Goal: Information Seeking & Learning: Learn about a topic

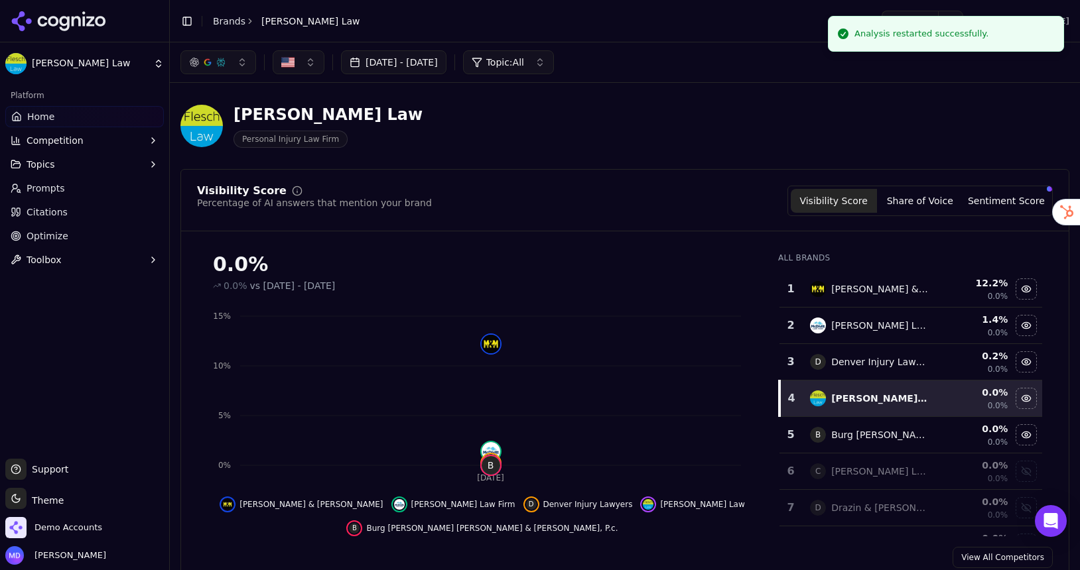
click at [218, 20] on link "Brands" at bounding box center [229, 21] width 32 height 11
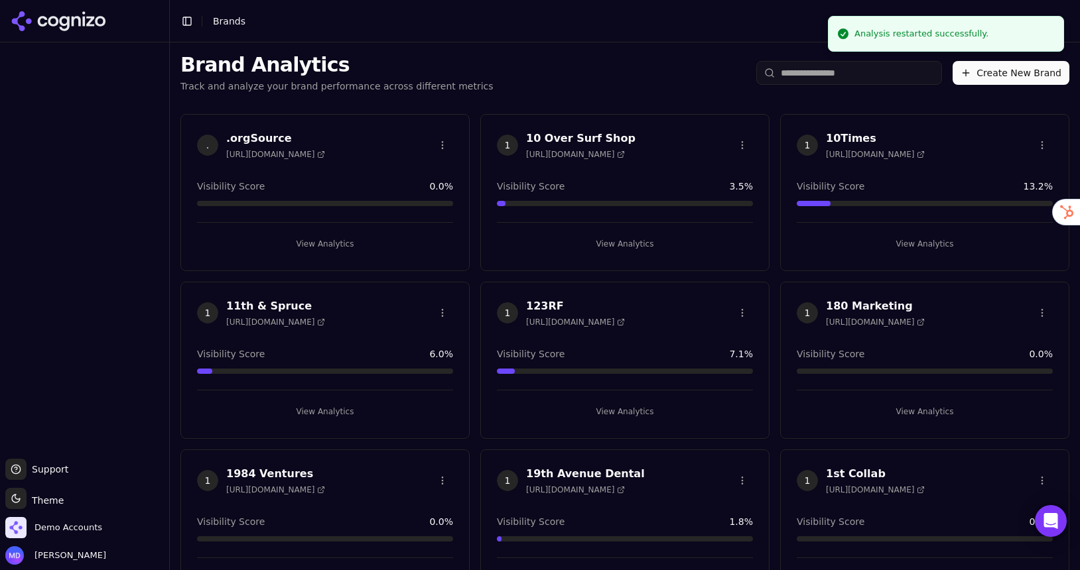
click at [846, 70] on input "search" at bounding box center [849, 73] width 186 height 24
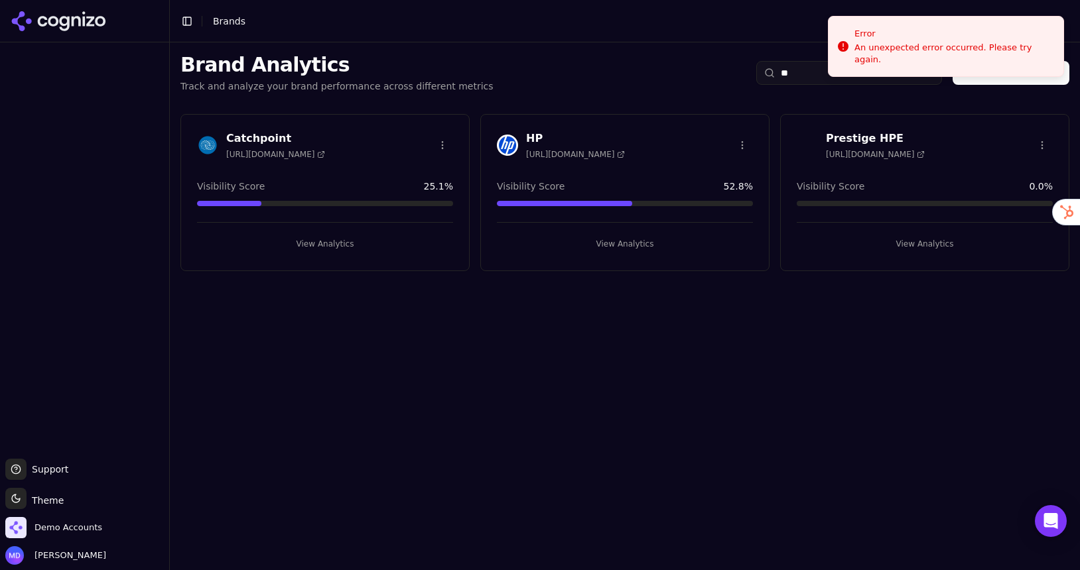
type input "**"
click at [608, 245] on button "View Analytics" at bounding box center [625, 243] width 256 height 21
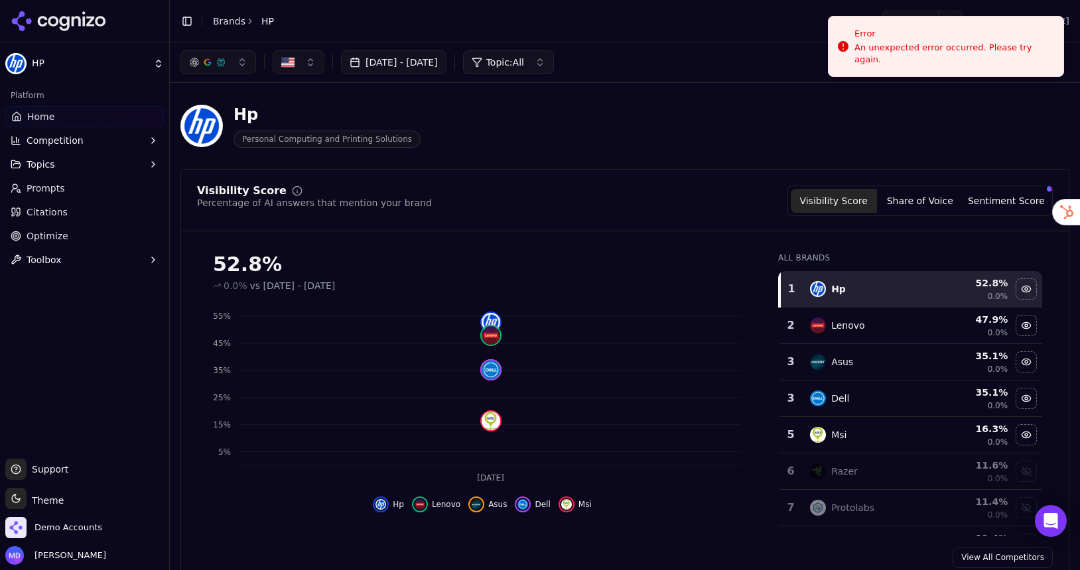
click at [35, 239] on span "Optimize" at bounding box center [48, 235] width 42 height 13
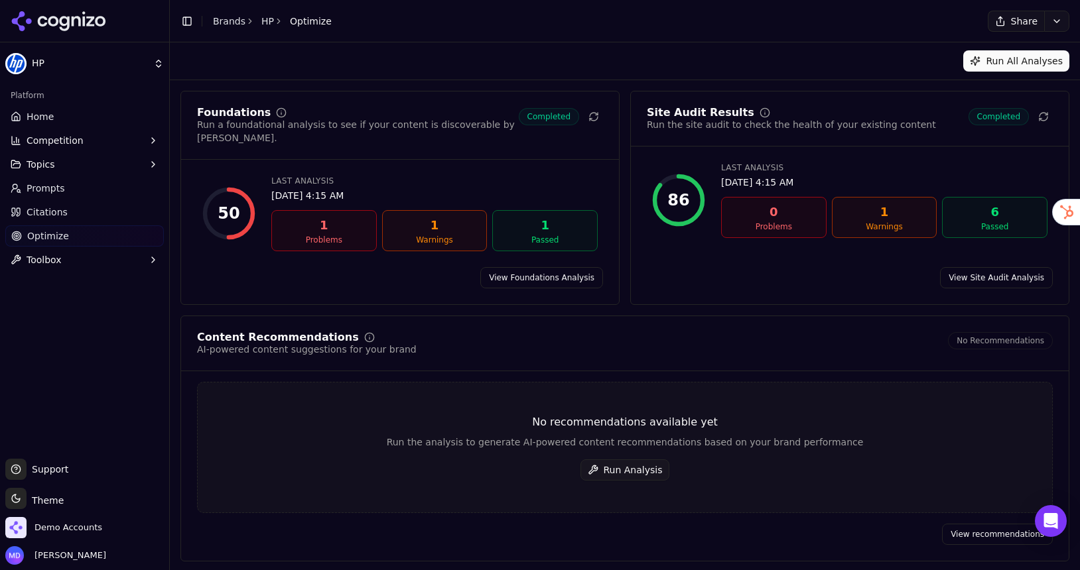
click at [613, 460] on button "Run Analysis" at bounding box center [625, 470] width 90 height 21
click at [507, 267] on link "View Foundations Analysis" at bounding box center [541, 277] width 123 height 21
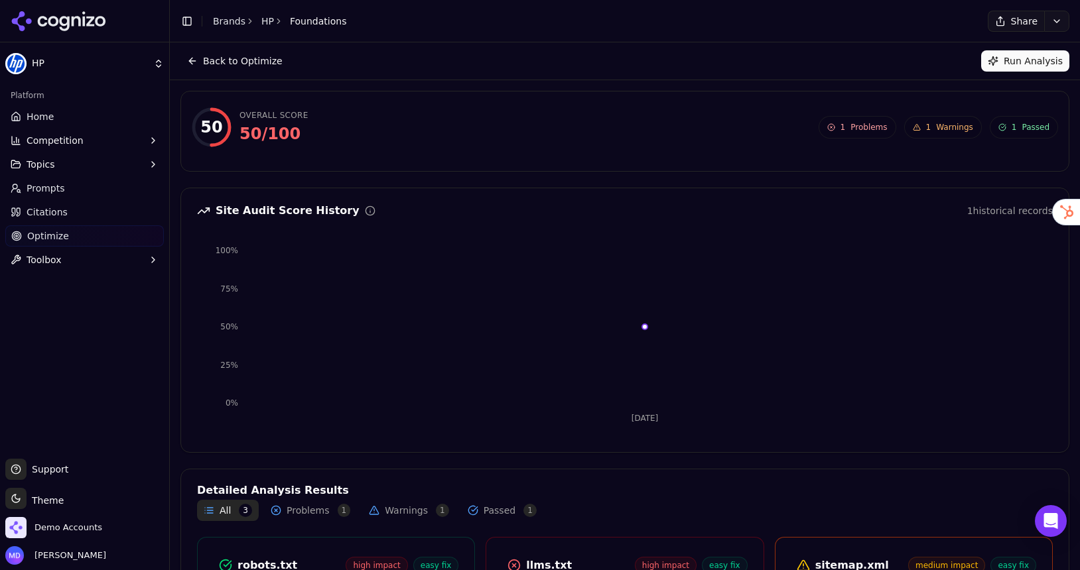
scroll to position [173, 0]
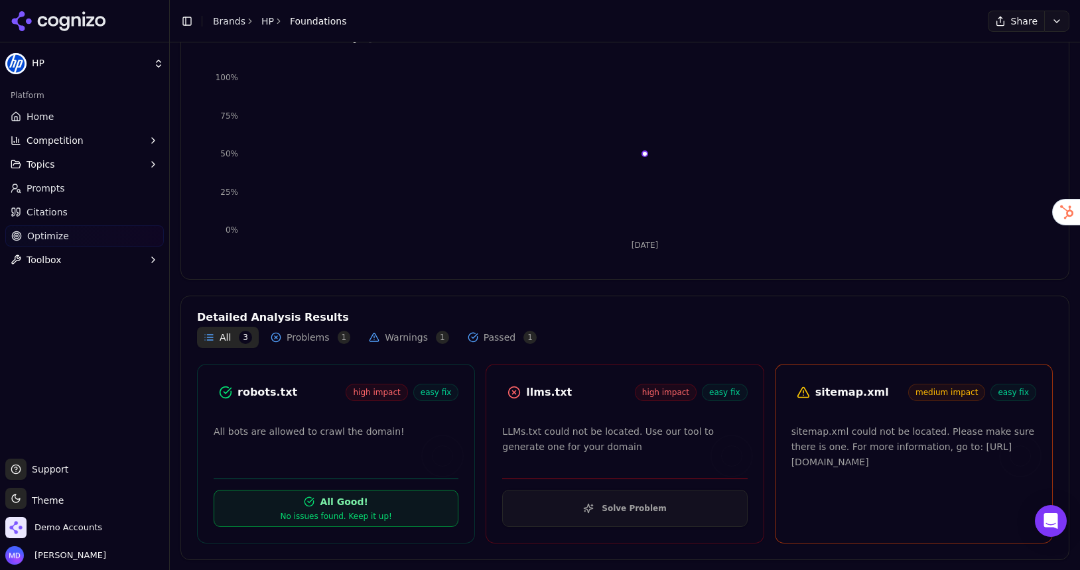
click at [68, 241] on link "Optimize" at bounding box center [84, 235] width 159 height 21
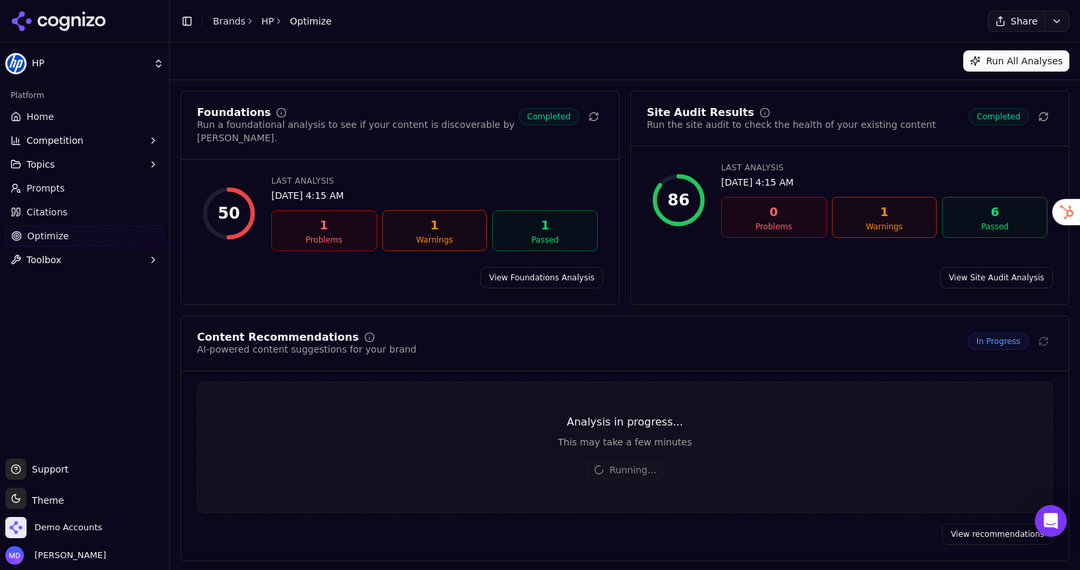
click at [17, 105] on div "Platform" at bounding box center [84, 95] width 159 height 21
click at [28, 121] on span "Home" at bounding box center [40, 116] width 27 height 13
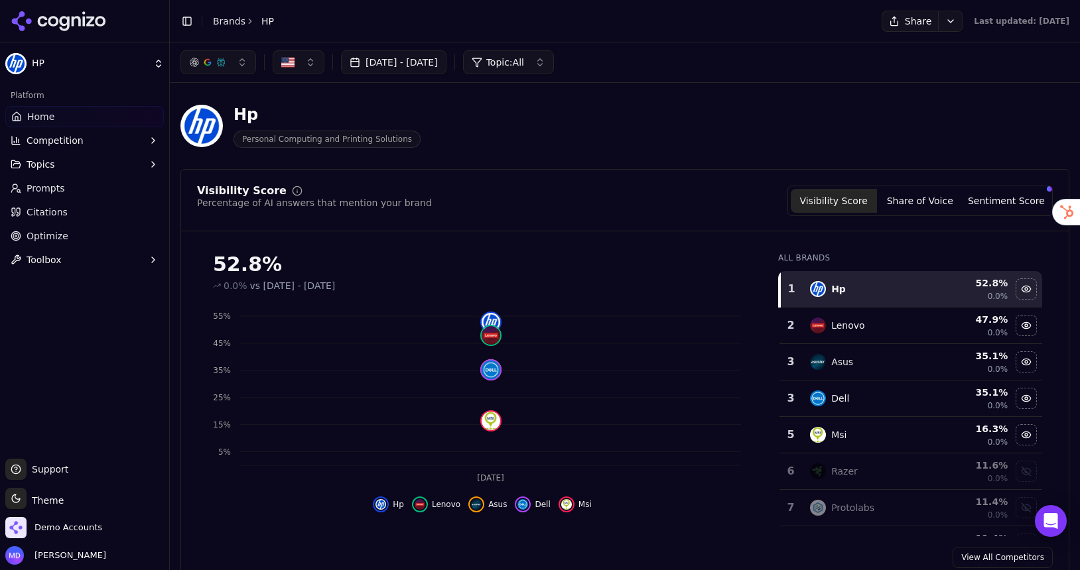
click at [78, 143] on span "Competition" at bounding box center [55, 140] width 57 height 13
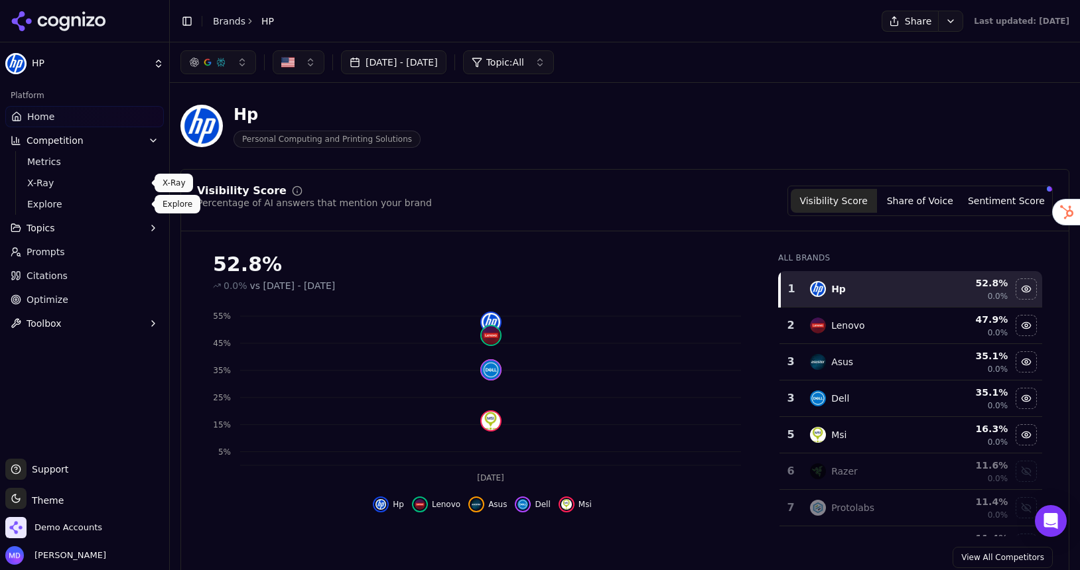
click at [55, 206] on span "Explore" at bounding box center [84, 204] width 115 height 13
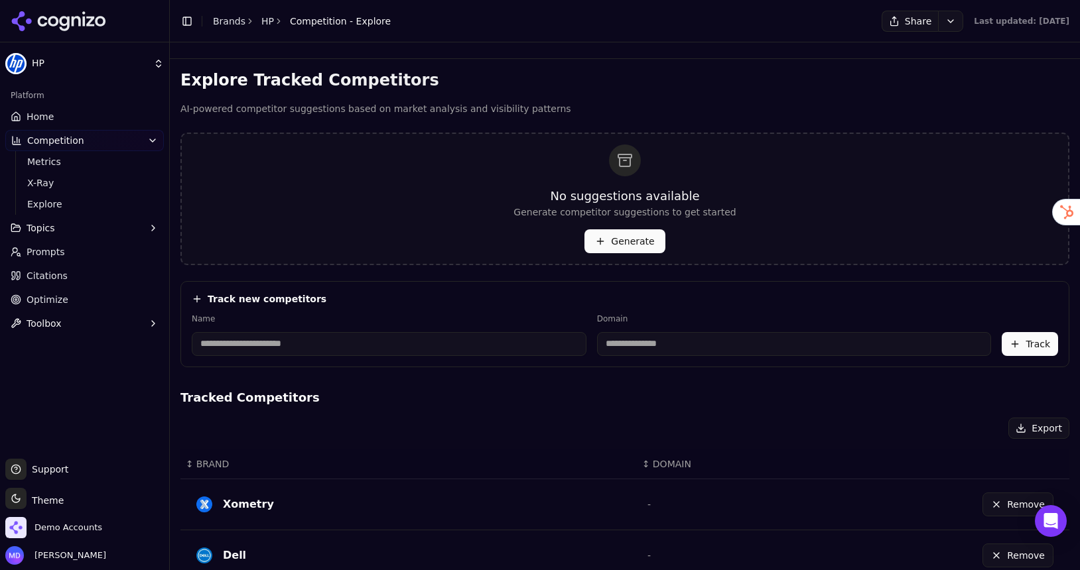
click at [615, 241] on button "Generate" at bounding box center [624, 241] width 80 height 24
click at [630, 245] on button "Generate" at bounding box center [624, 241] width 80 height 24
click at [591, 249] on button "Generate" at bounding box center [624, 241] width 80 height 24
click at [40, 113] on span "Home" at bounding box center [40, 116] width 27 height 13
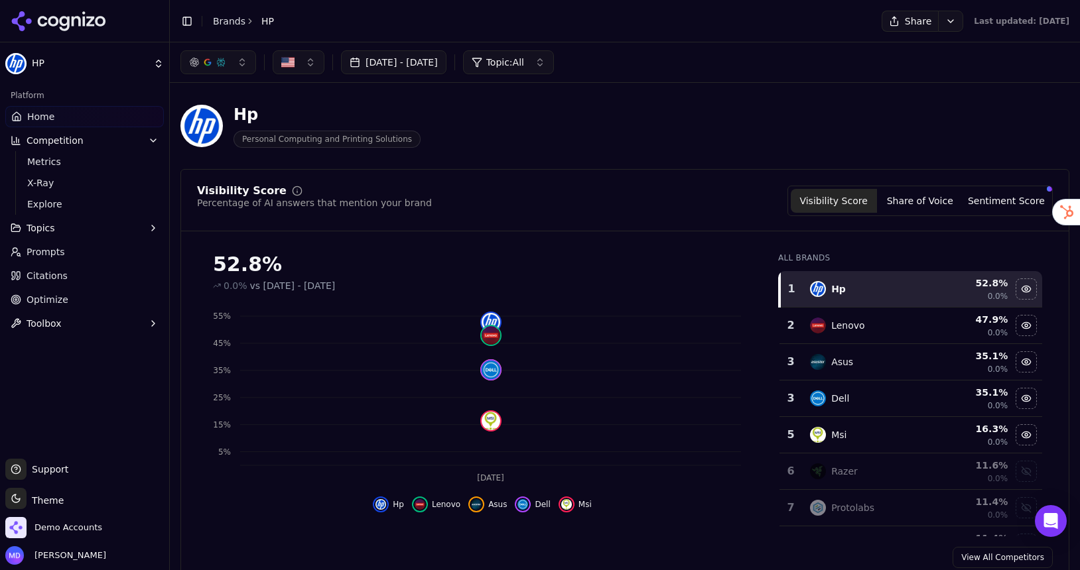
click at [1000, 209] on button "Sentiment Score" at bounding box center [1006, 201] width 86 height 24
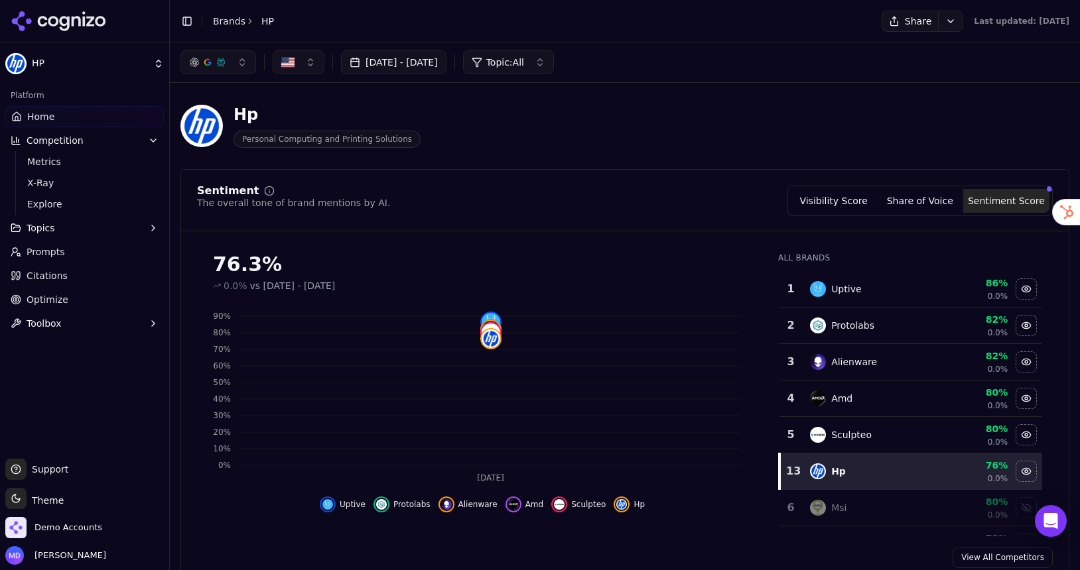
click at [930, 202] on button "Share of Voice" at bounding box center [920, 201] width 86 height 24
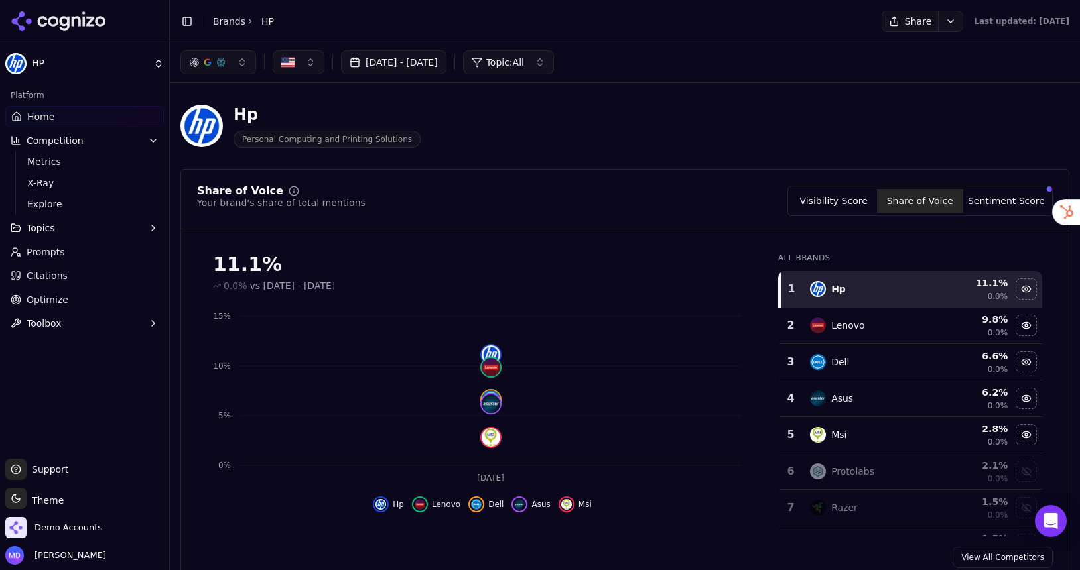
click at [841, 202] on button "Visibility Score" at bounding box center [834, 201] width 86 height 24
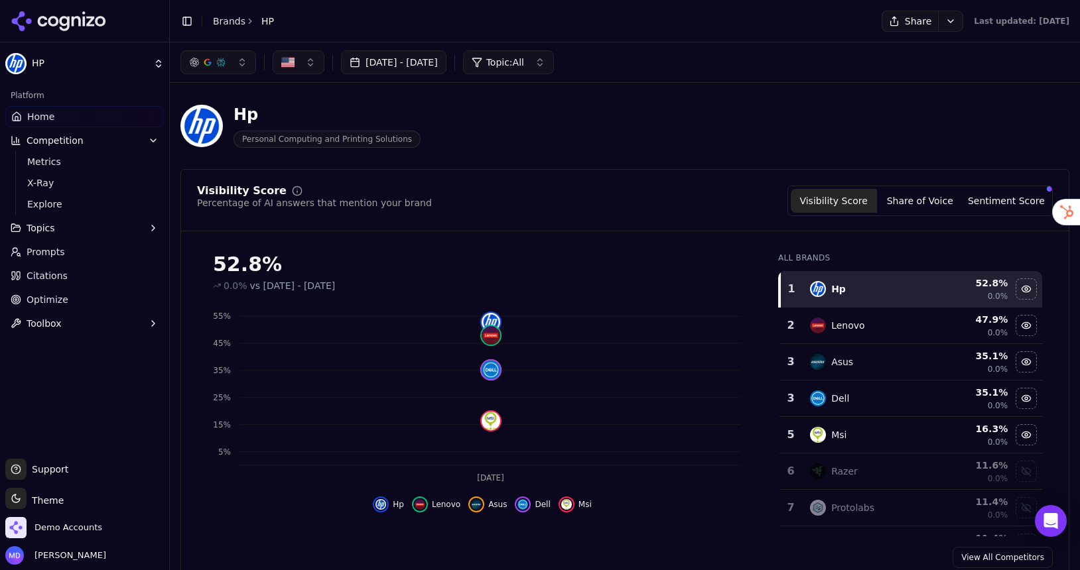
click at [85, 293] on link "Optimize" at bounding box center [84, 299] width 159 height 21
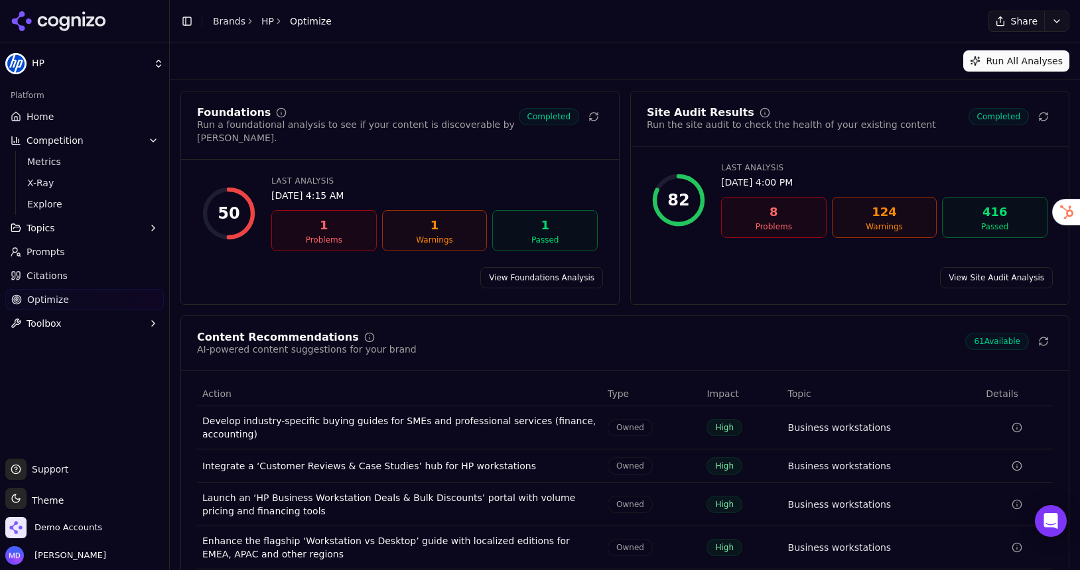
click at [47, 114] on span "Home" at bounding box center [40, 116] width 27 height 13
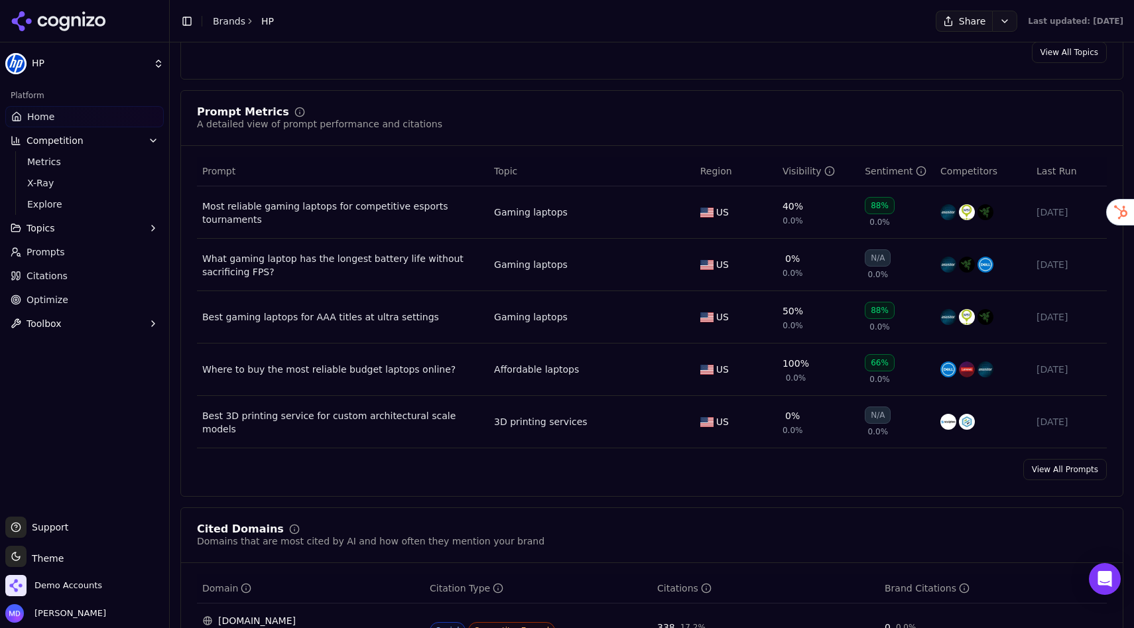
scroll to position [953, 0]
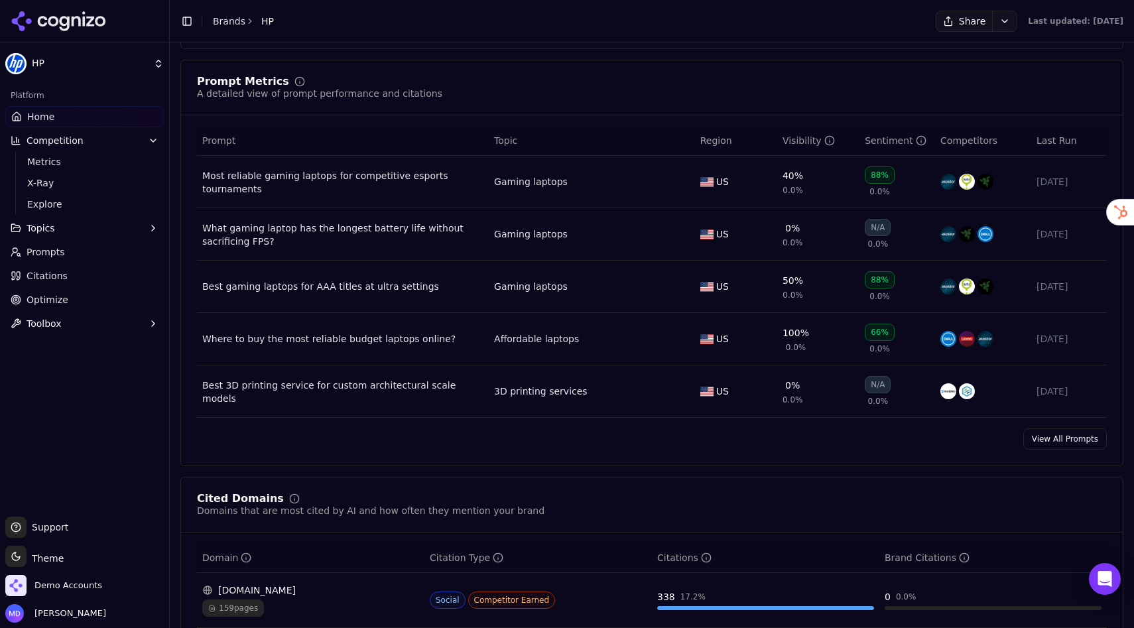
click at [1049, 440] on link "View All Prompts" at bounding box center [1065, 438] width 84 height 21
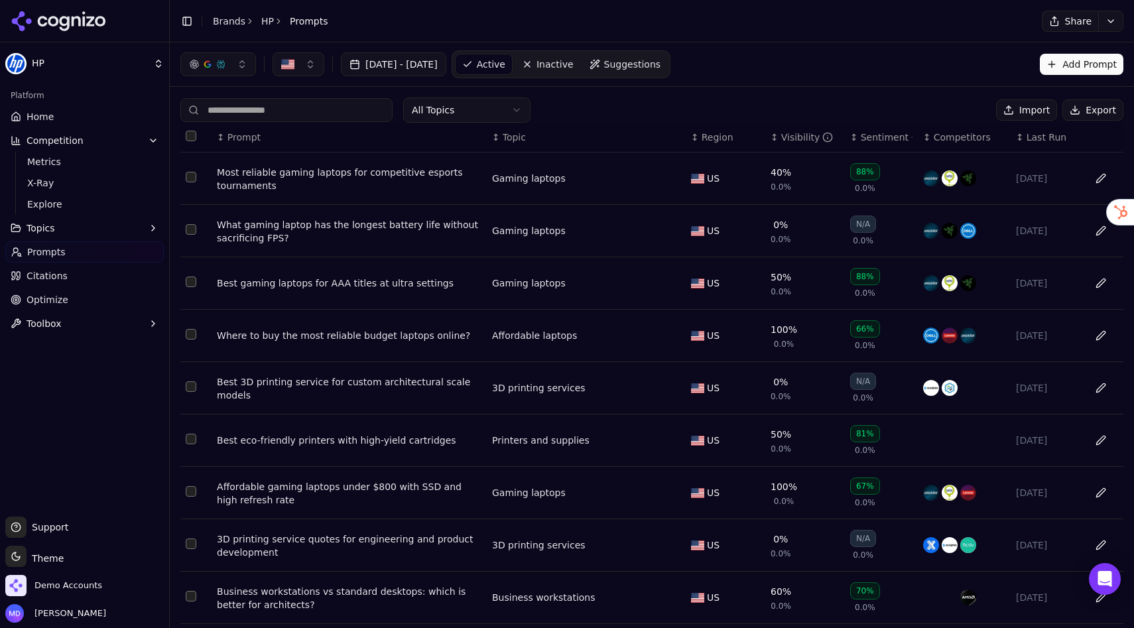
click at [661, 64] on span "Suggestions" at bounding box center [632, 64] width 57 height 13
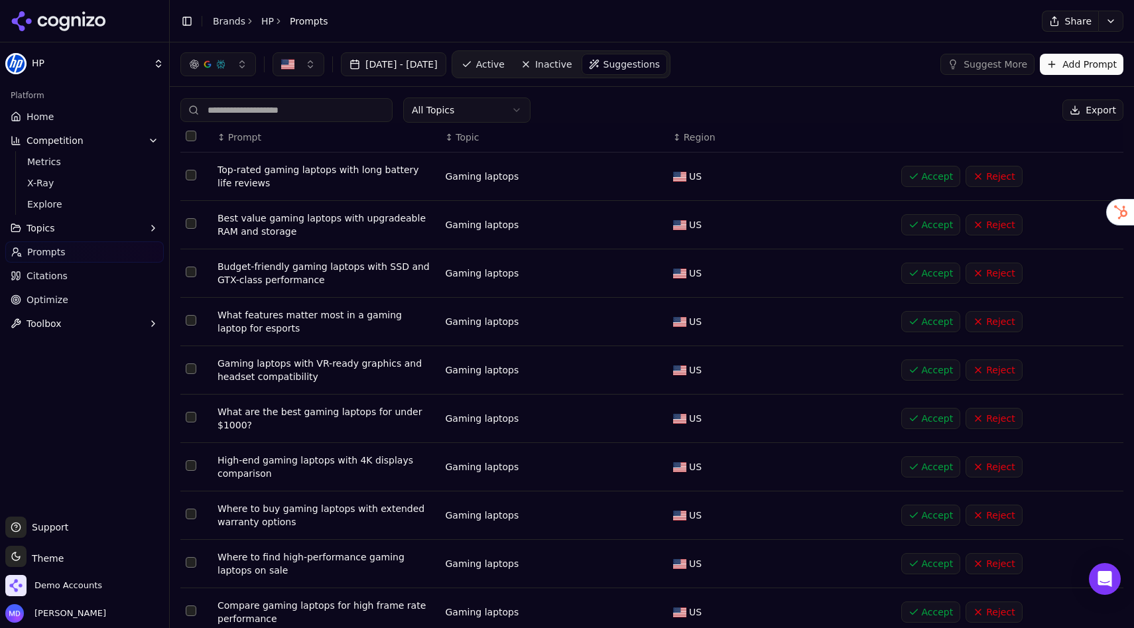
click at [491, 113] on html "HP Platform Home Competition Metrics X-Ray Explore Topics Prompts Citations Opt…" at bounding box center [567, 314] width 1134 height 628
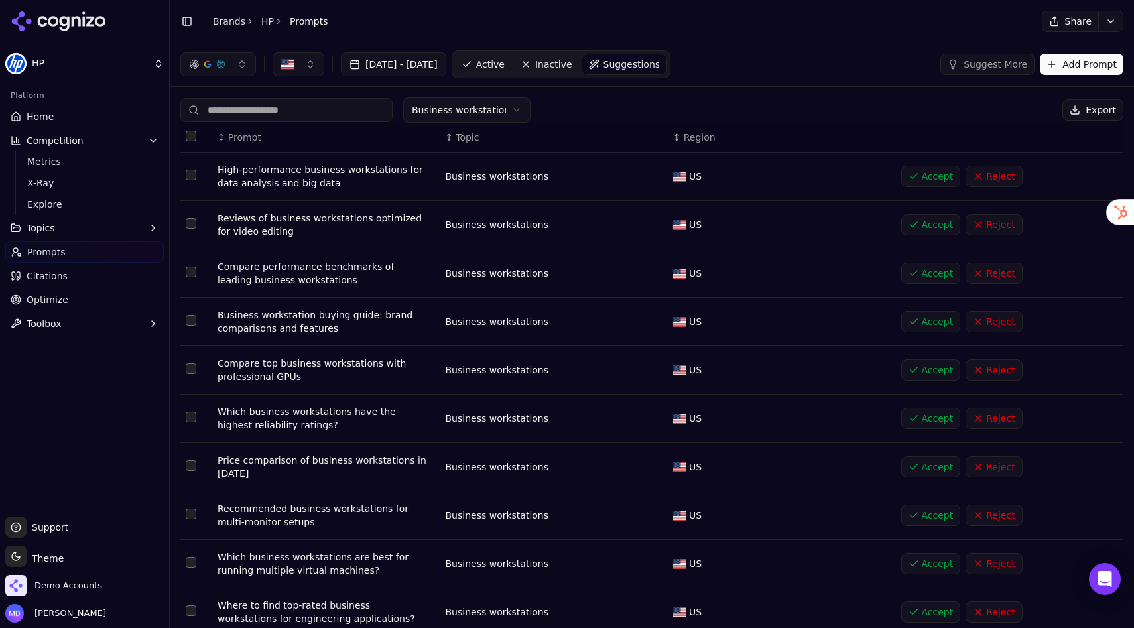
click at [1060, 68] on button "Add Prompt" at bounding box center [1082, 64] width 84 height 21
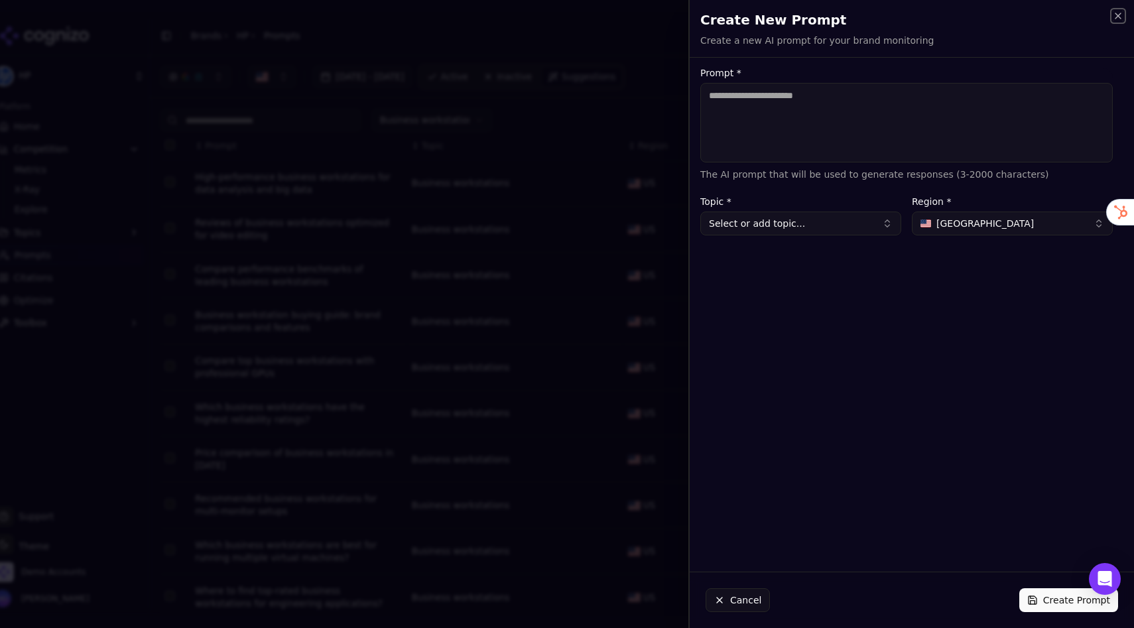
click at [1079, 19] on icon "button" at bounding box center [1118, 16] width 11 height 11
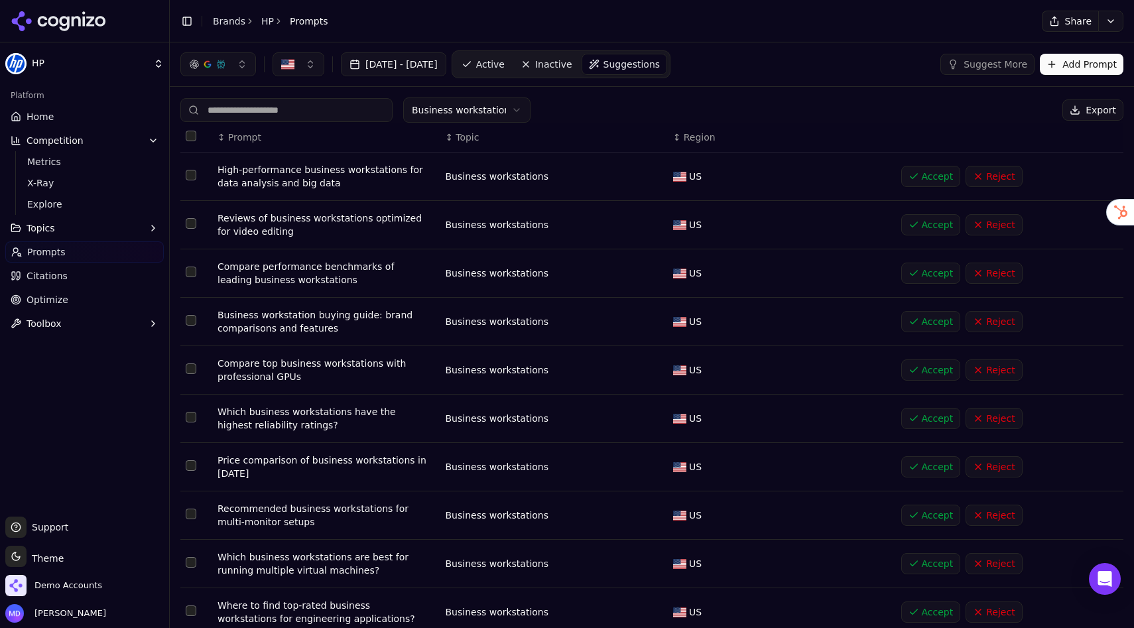
click at [511, 64] on link "Active" at bounding box center [483, 64] width 56 height 21
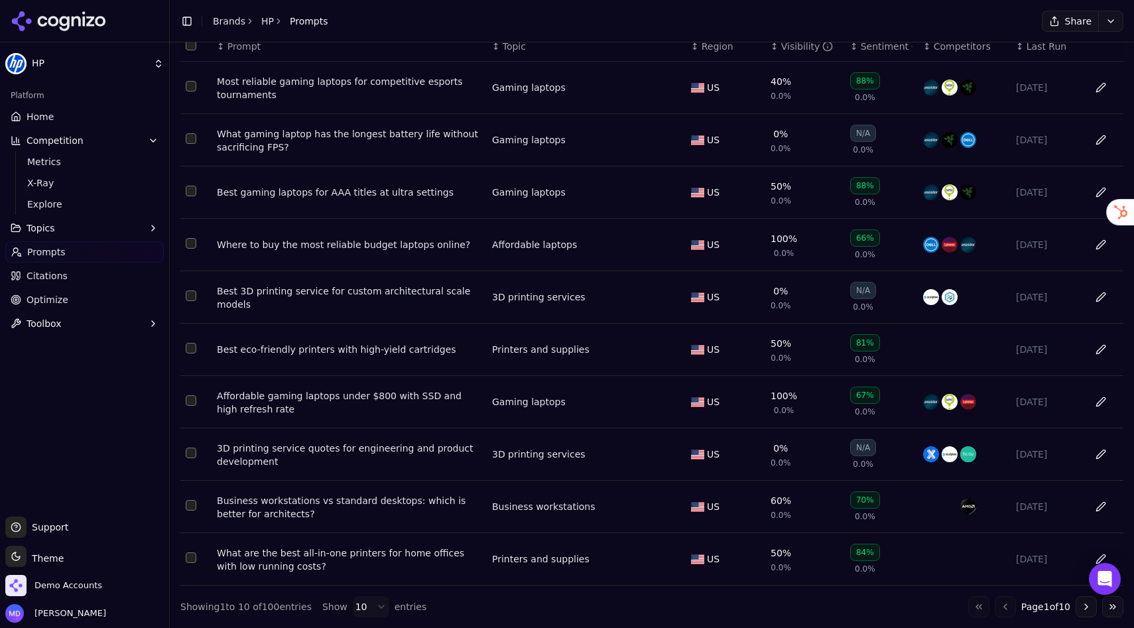
scroll to position [94, 0]
click at [80, 113] on link "Home" at bounding box center [84, 116] width 159 height 21
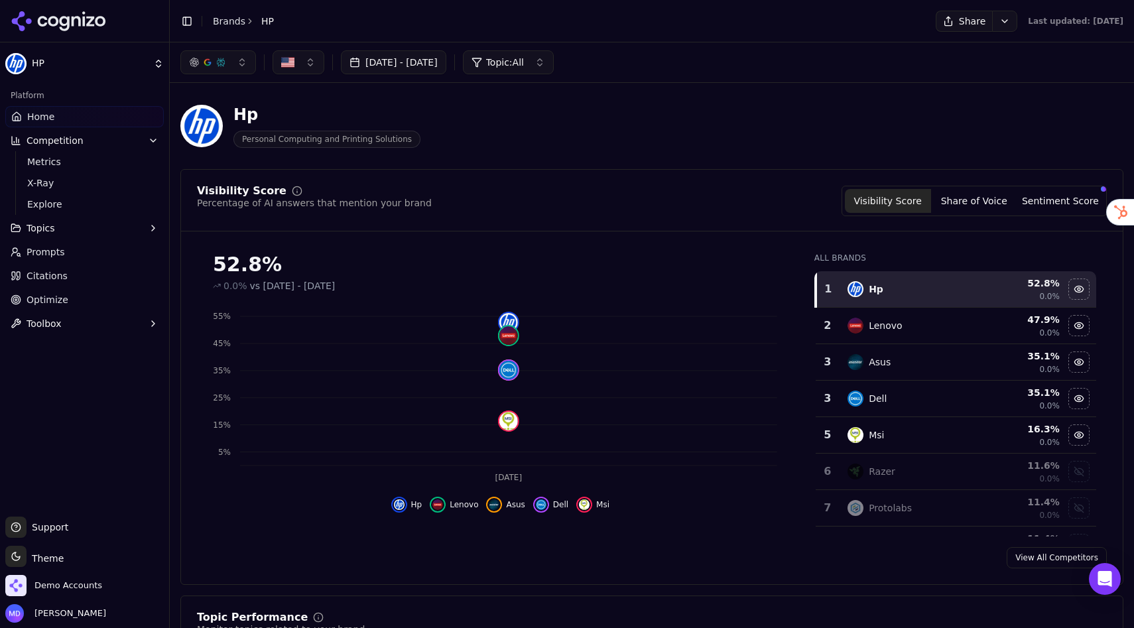
click at [62, 279] on span "Citations" at bounding box center [47, 275] width 41 height 13
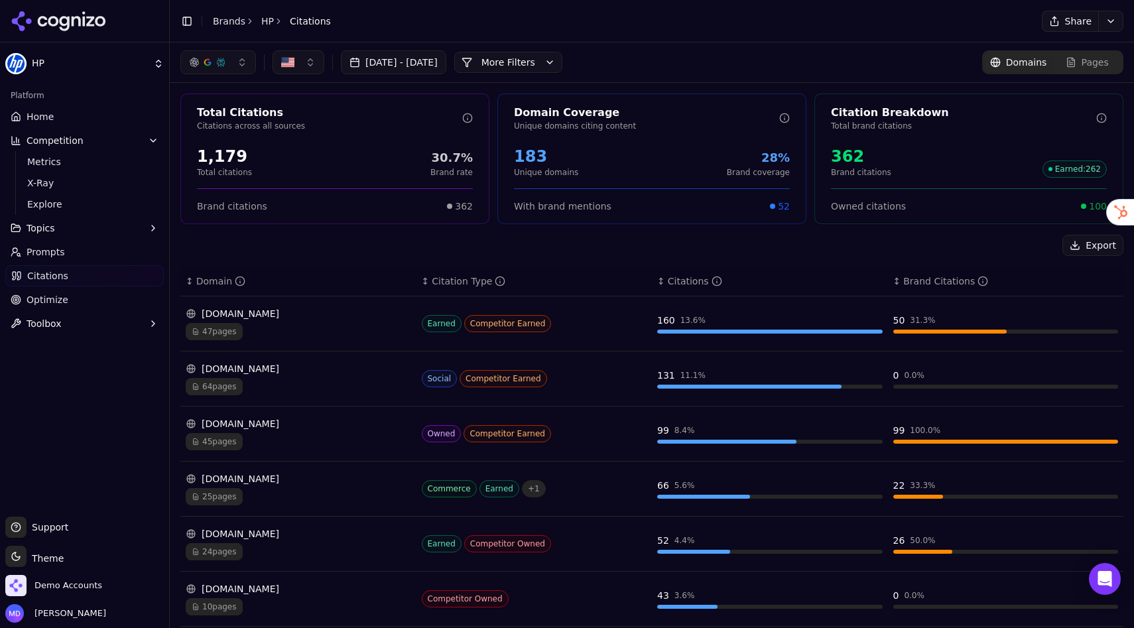
click at [324, 326] on div "47 pages" at bounding box center [298, 331] width 225 height 17
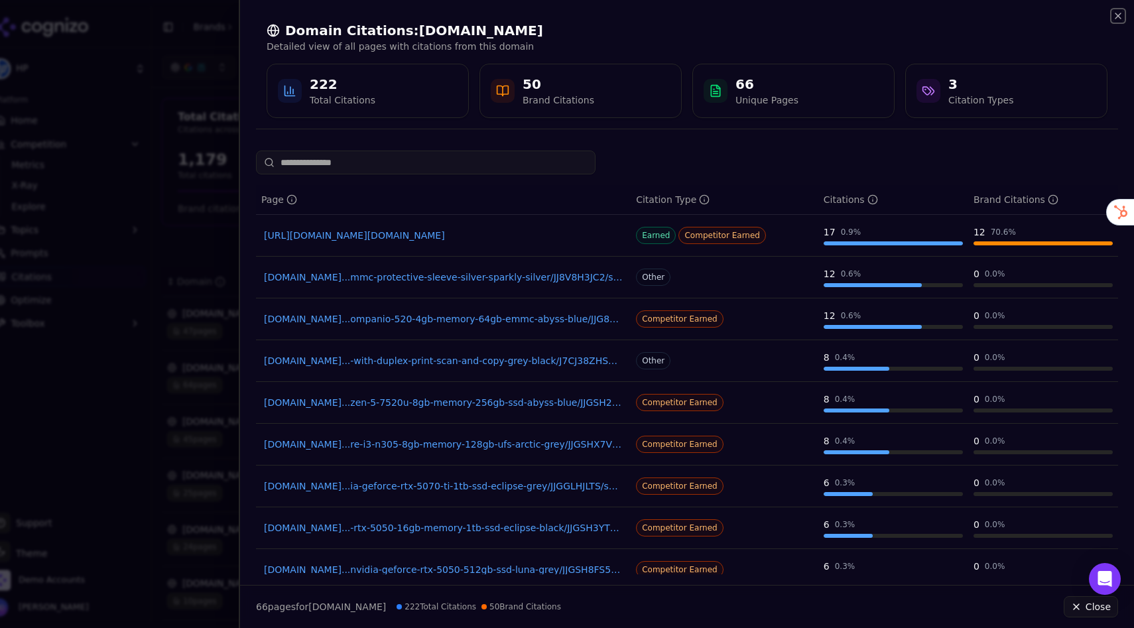
click at [1079, 15] on icon "button" at bounding box center [1118, 16] width 11 height 11
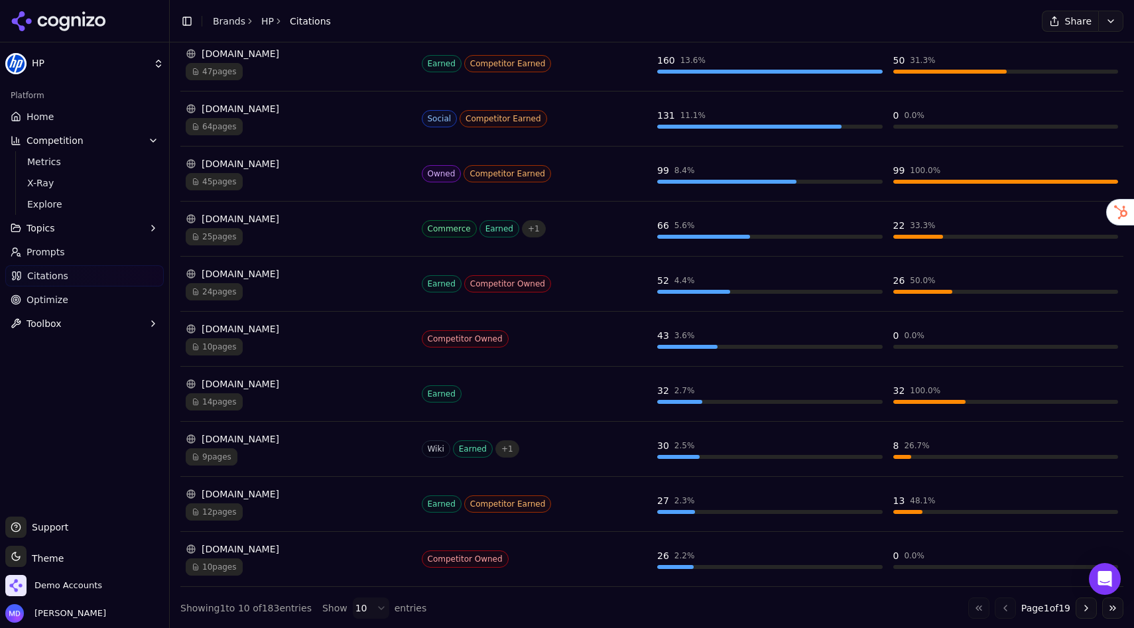
scroll to position [261, 0]
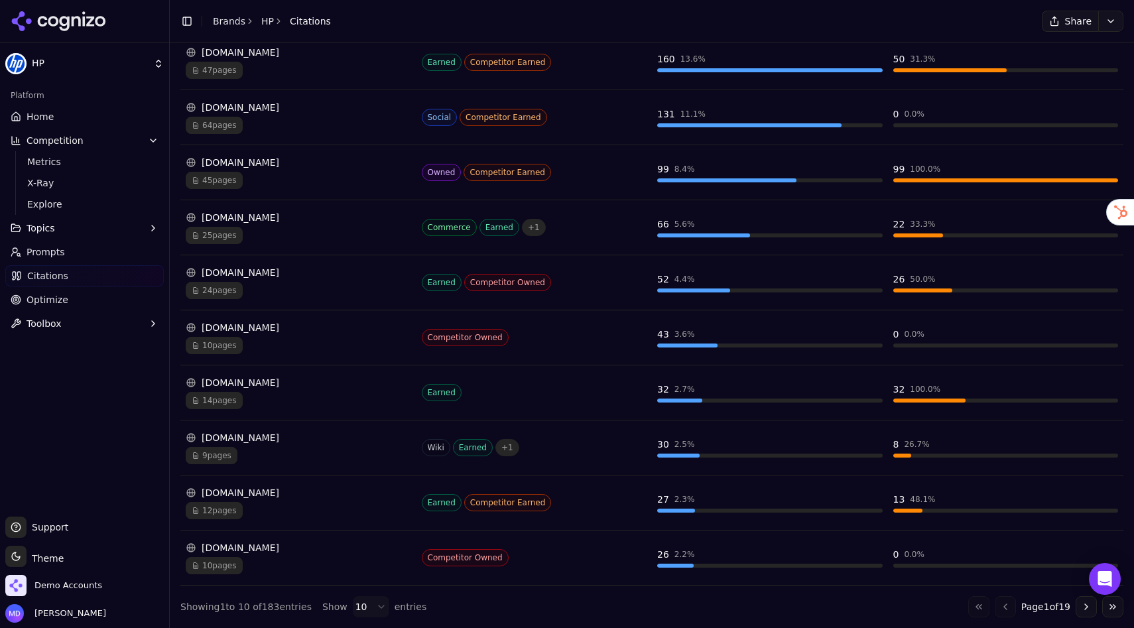
click at [82, 291] on link "Optimize" at bounding box center [84, 299] width 159 height 21
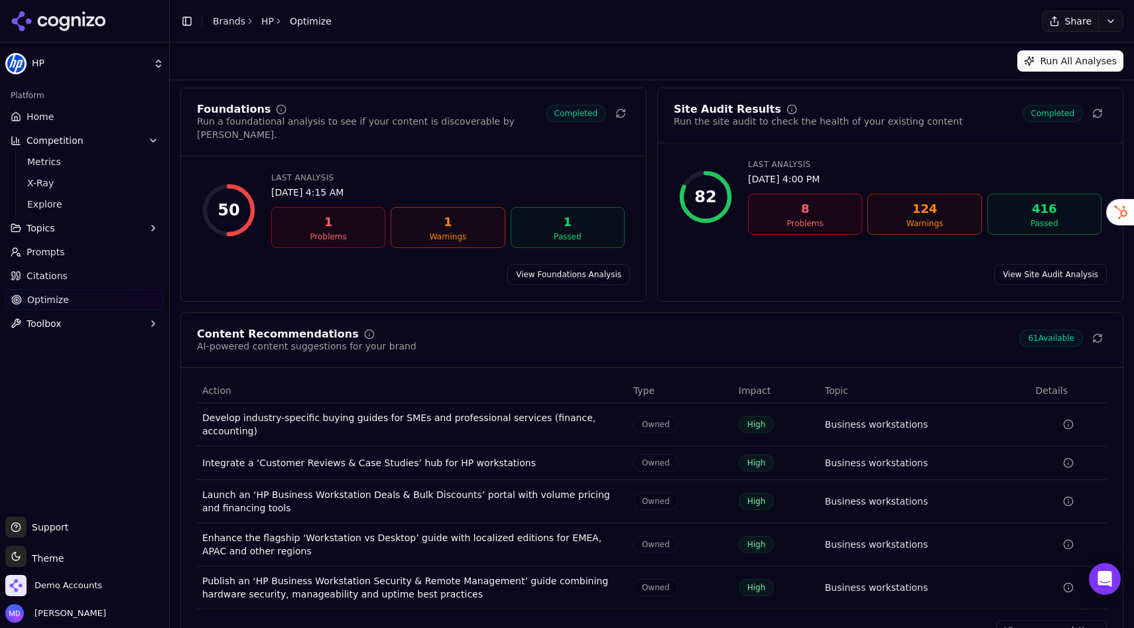
scroll to position [31, 0]
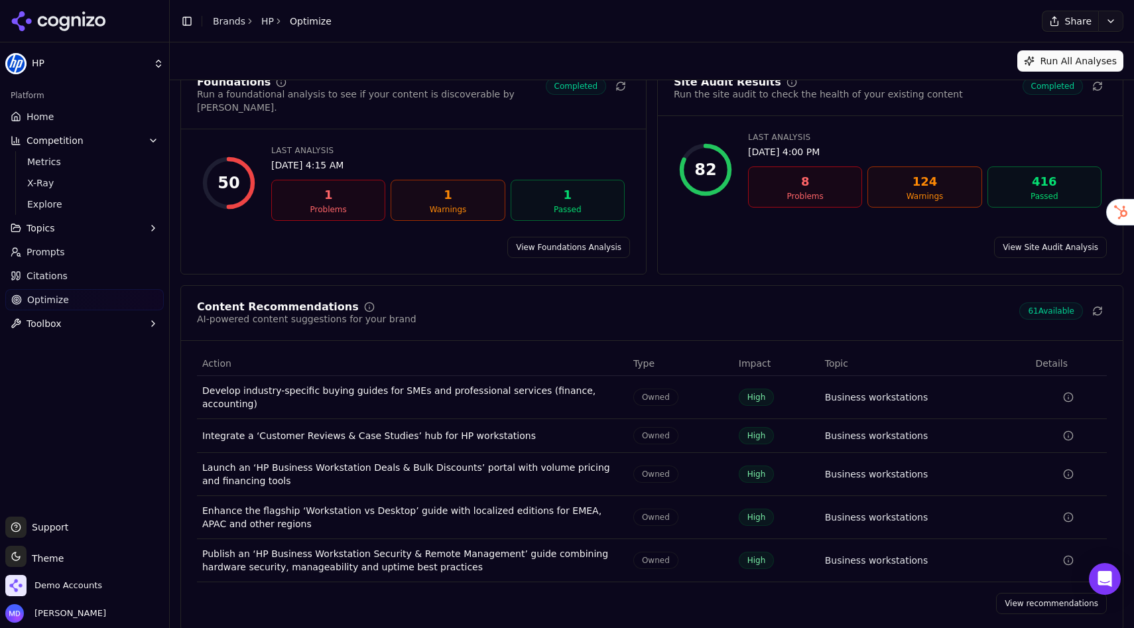
click at [1025, 570] on link "View recommendations" at bounding box center [1051, 603] width 111 height 21
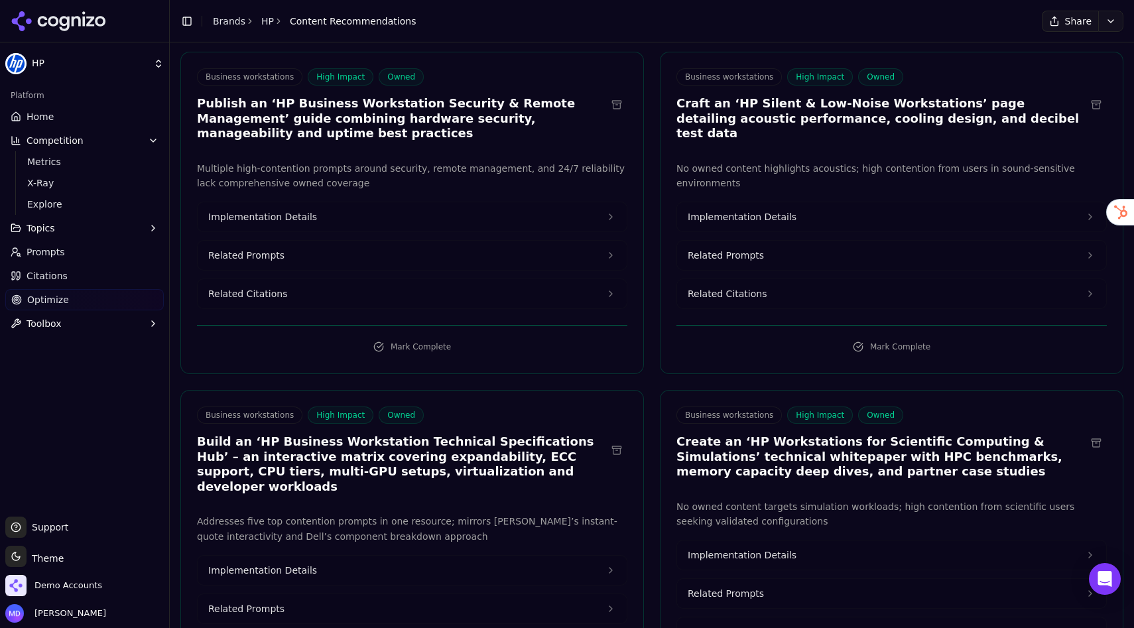
scroll to position [743, 0]
click at [348, 216] on button "Implementation Details" at bounding box center [412, 215] width 429 height 29
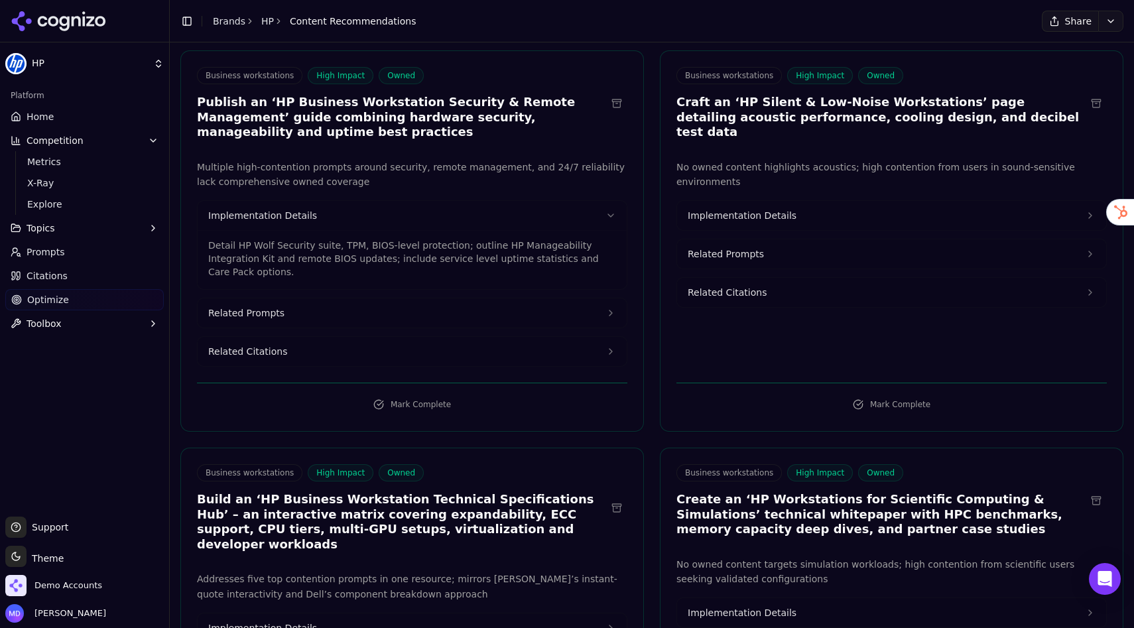
click at [263, 345] on span "Related Citations" at bounding box center [247, 351] width 79 height 13
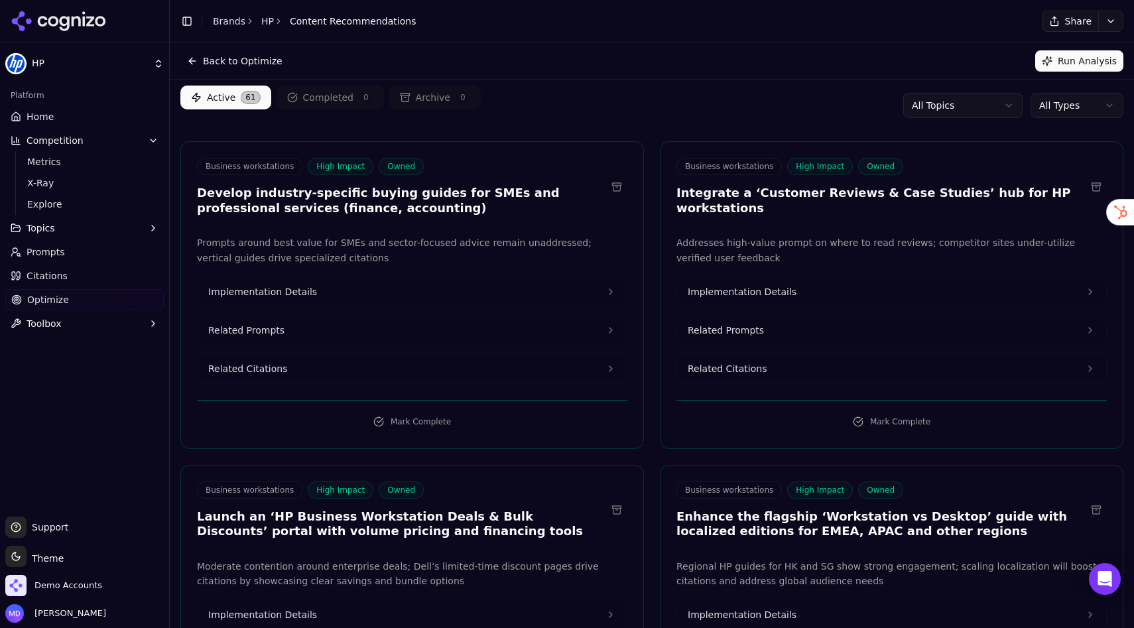
scroll to position [0, 0]
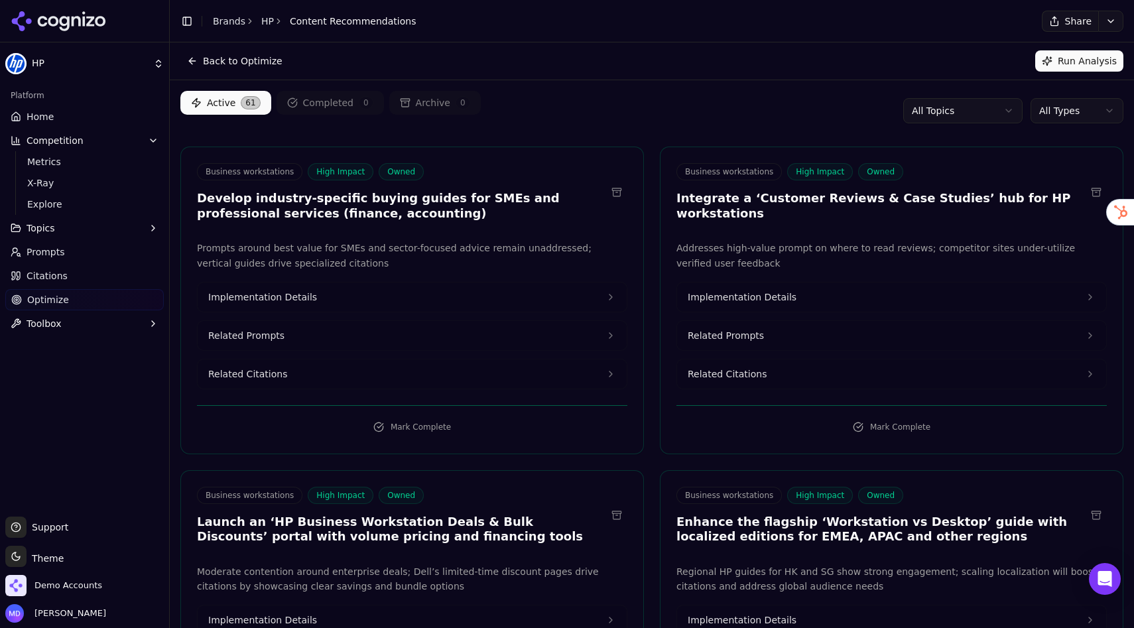
click at [1046, 117] on html "HP Platform Home Competition Metrics X-Ray Explore Topics Prompts Citations Opt…" at bounding box center [567, 314] width 1134 height 628
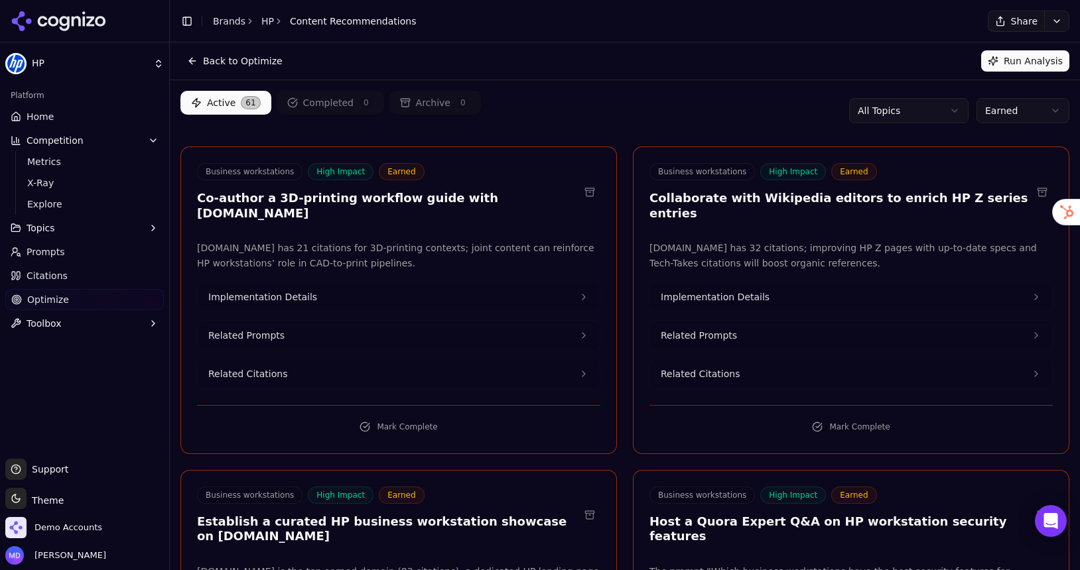
click at [236, 22] on link "Brands" at bounding box center [229, 21] width 32 height 11
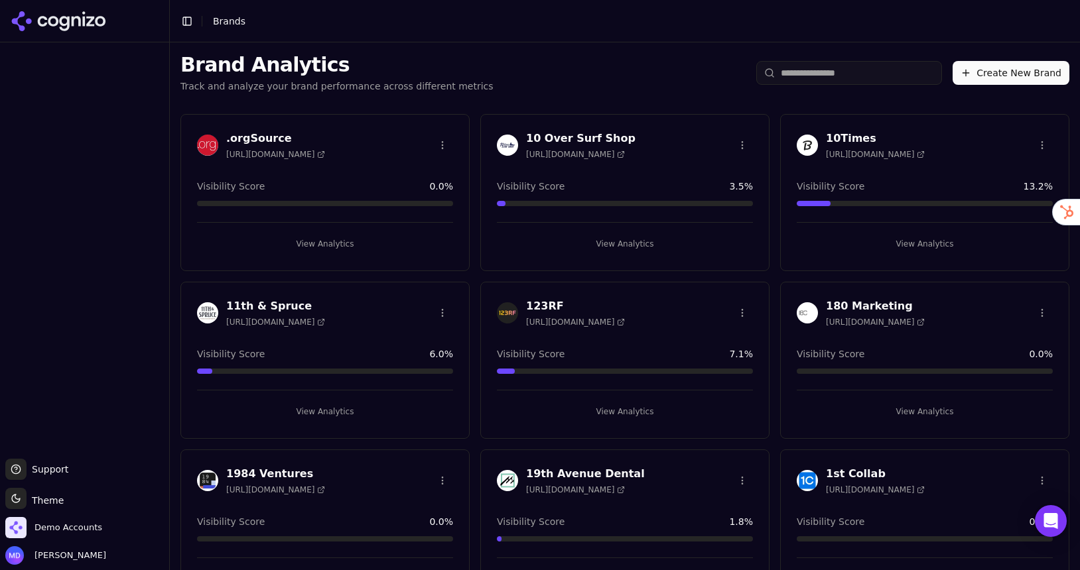
click at [834, 64] on input "search" at bounding box center [849, 73] width 186 height 24
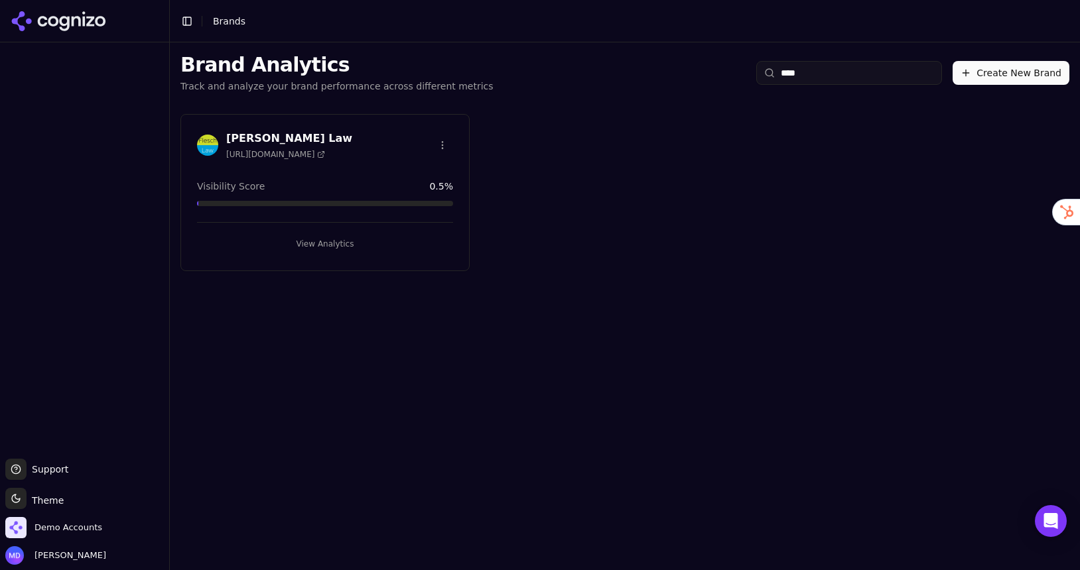
type input "****"
click at [362, 248] on button "View Analytics" at bounding box center [325, 243] width 256 height 21
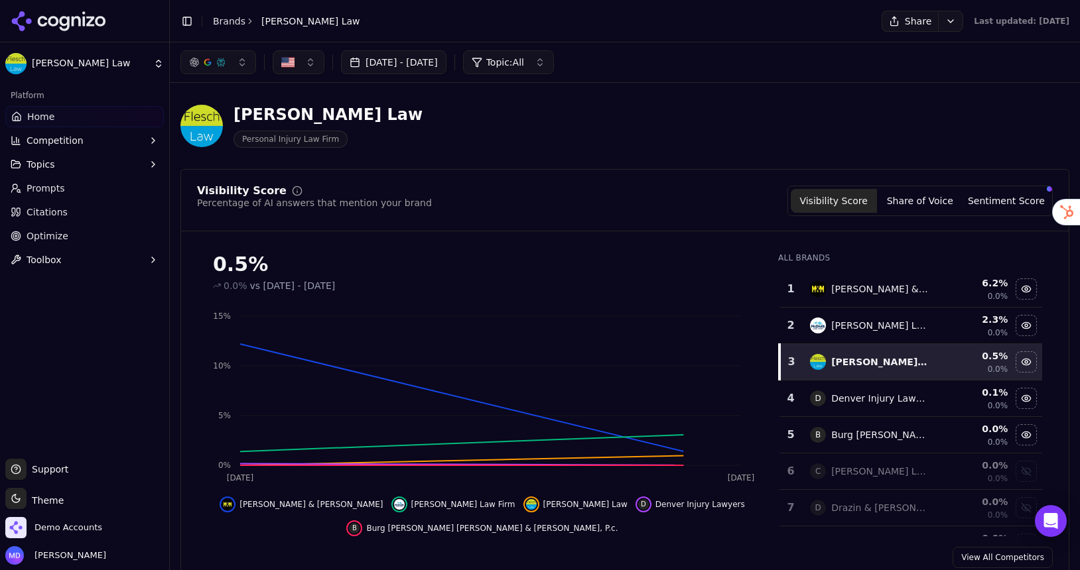
click at [21, 194] on link "Prompts" at bounding box center [84, 188] width 159 height 21
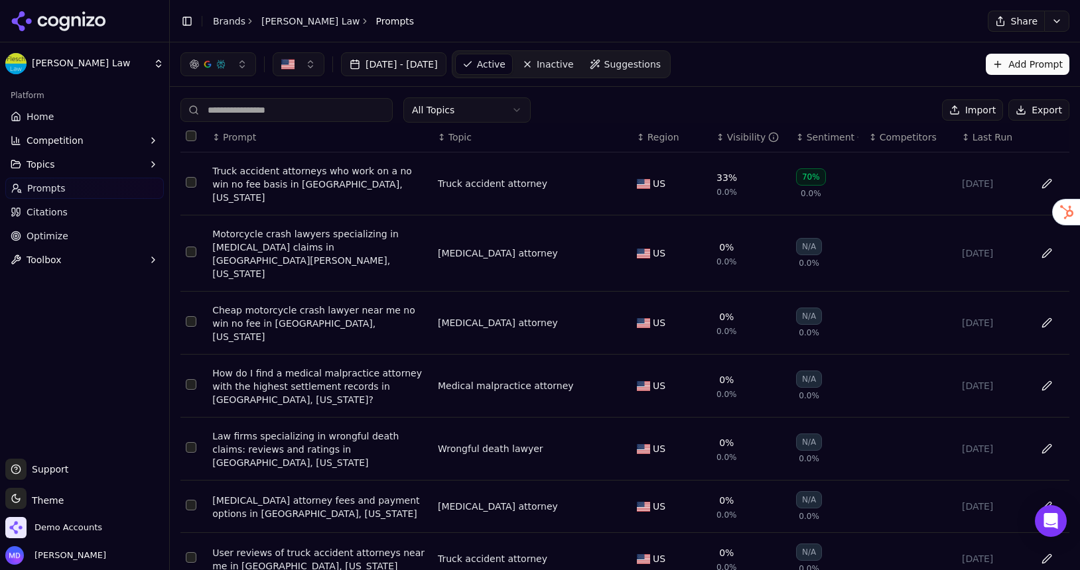
click at [727, 138] on div "Visibility" at bounding box center [753, 137] width 52 height 13
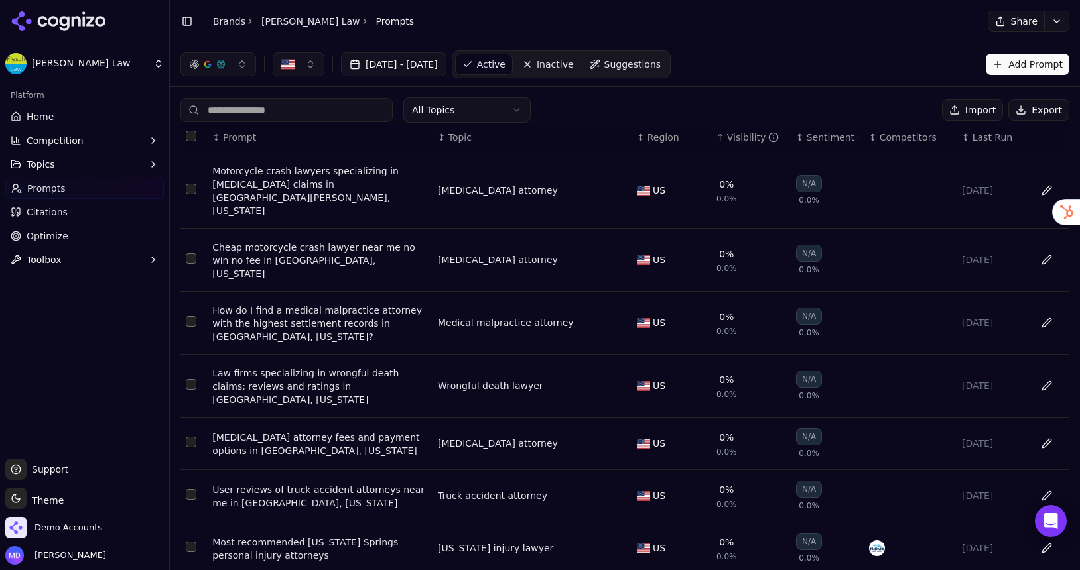
click at [727, 138] on div "Visibility" at bounding box center [753, 137] width 52 height 13
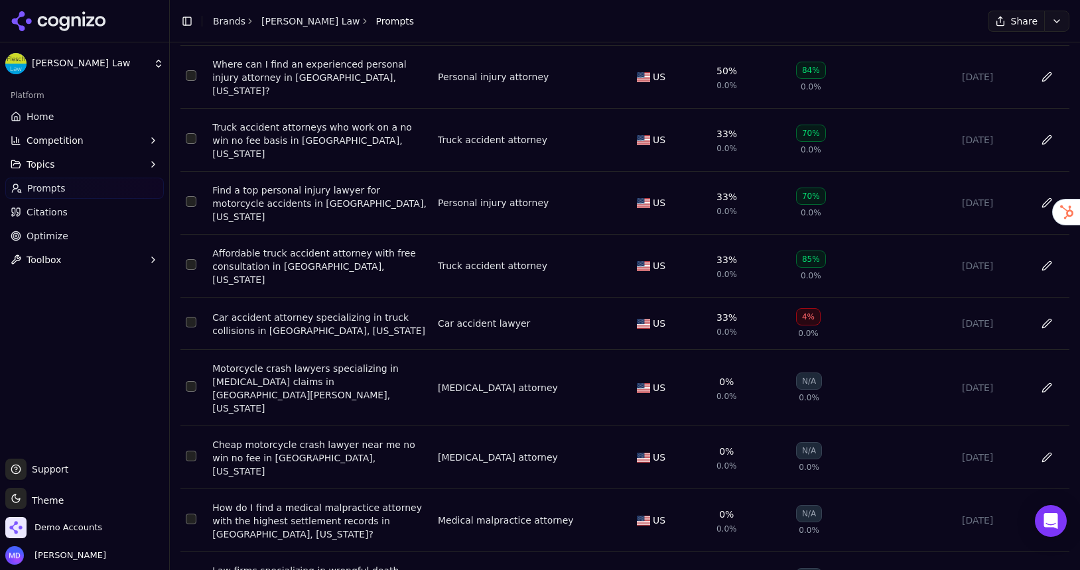
scroll to position [162, 0]
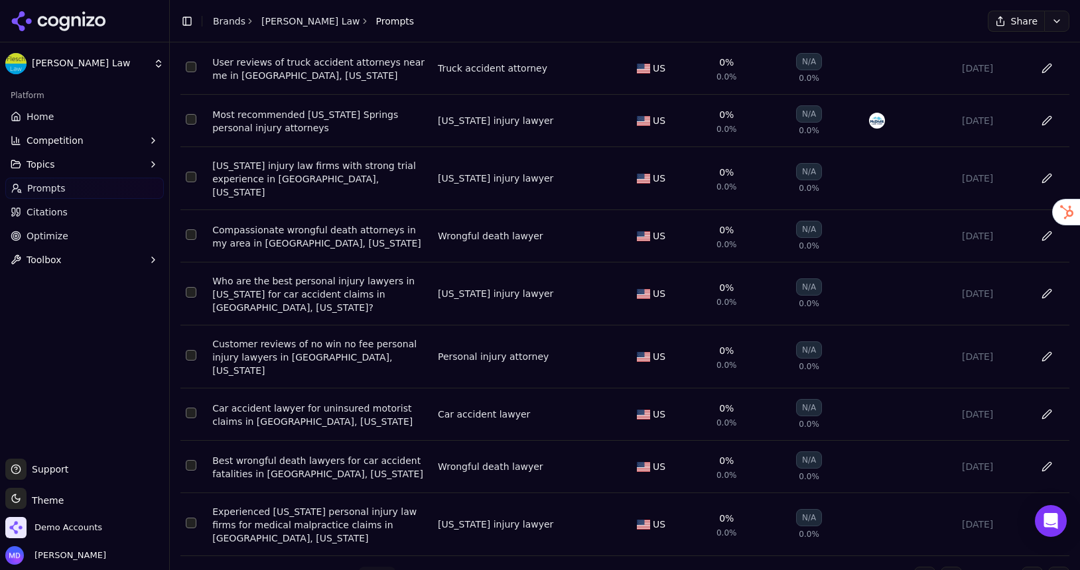
click at [1036, 567] on button "Go to next page" at bounding box center [1031, 577] width 21 height 21
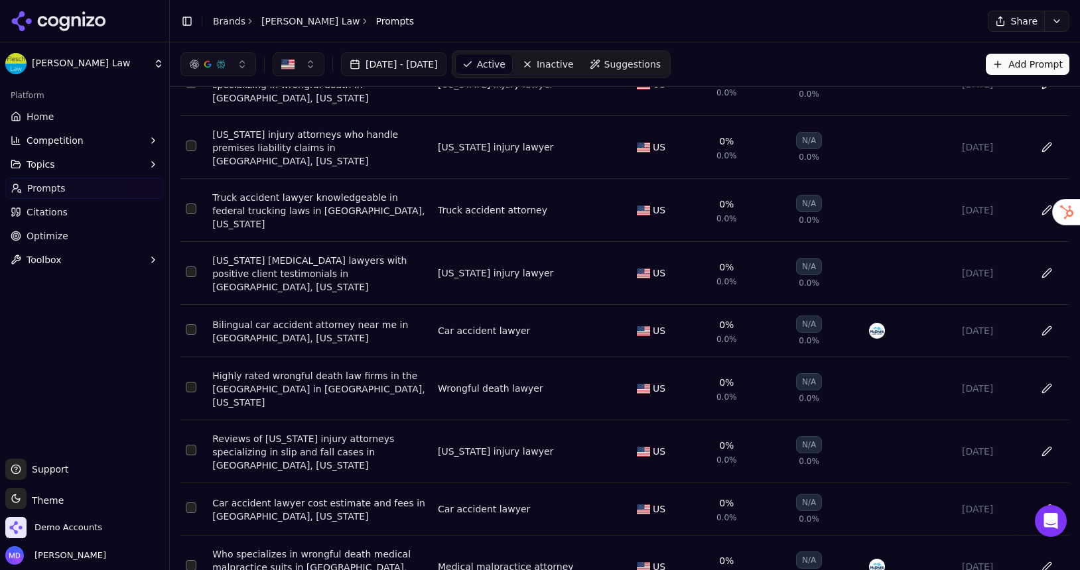
scroll to position [152, 0]
